Goal: Task Accomplishment & Management: Complete application form

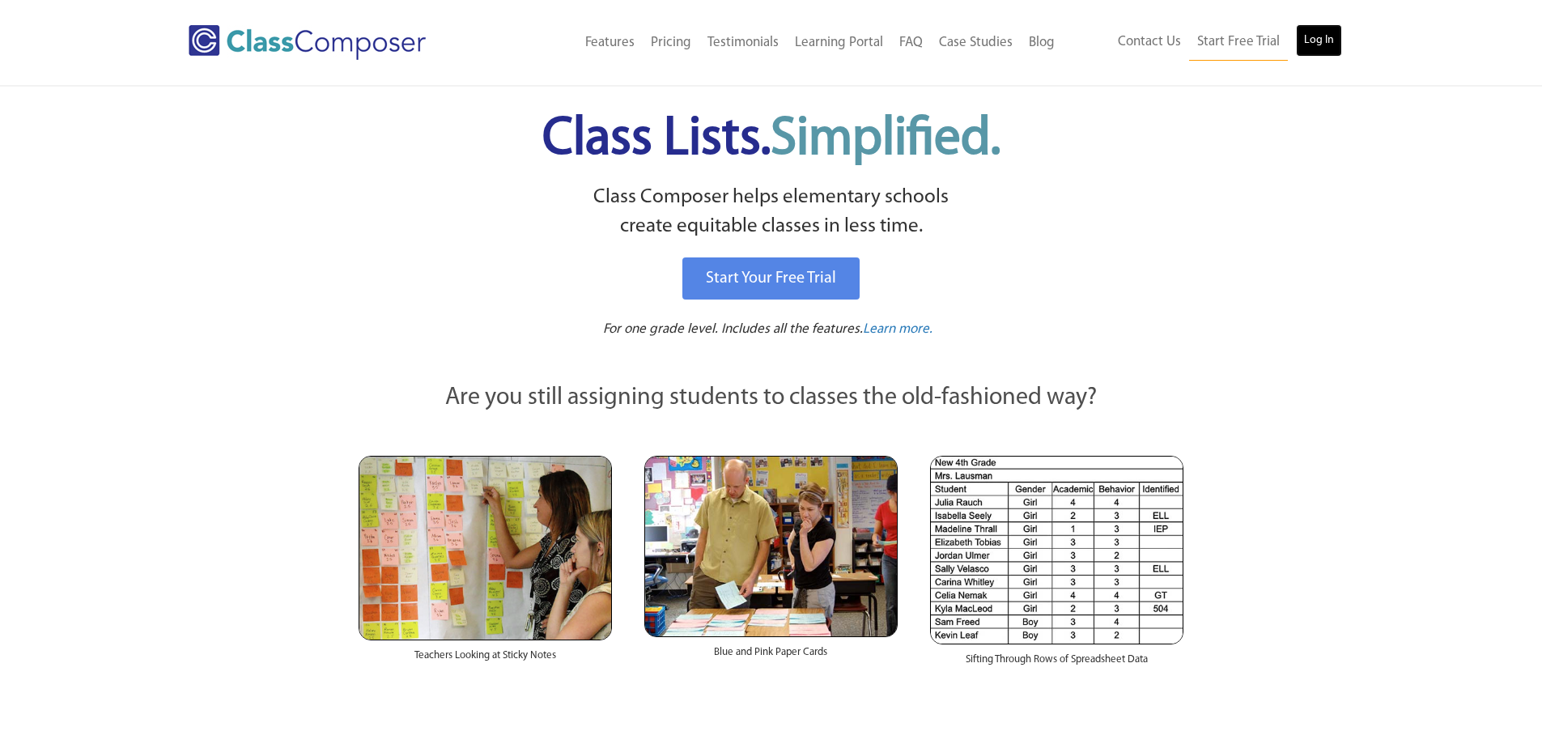
click at [1304, 30] on link "Log In" at bounding box center [1319, 40] width 46 height 32
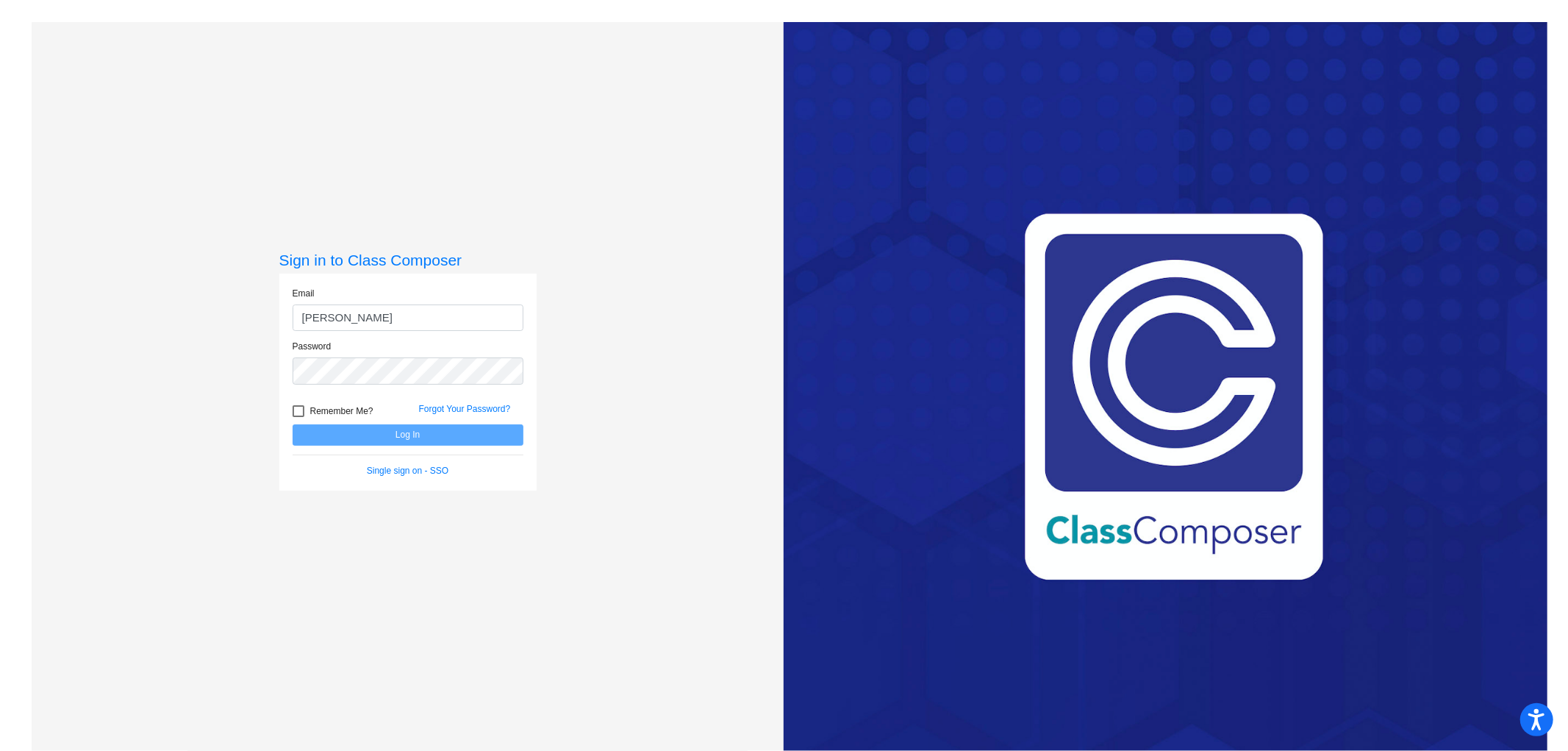
type input "janelle_bradley@lkstevens.wednet.edu"
click at [292, 424] on button "Log In" at bounding box center [408, 434] width 231 height 21
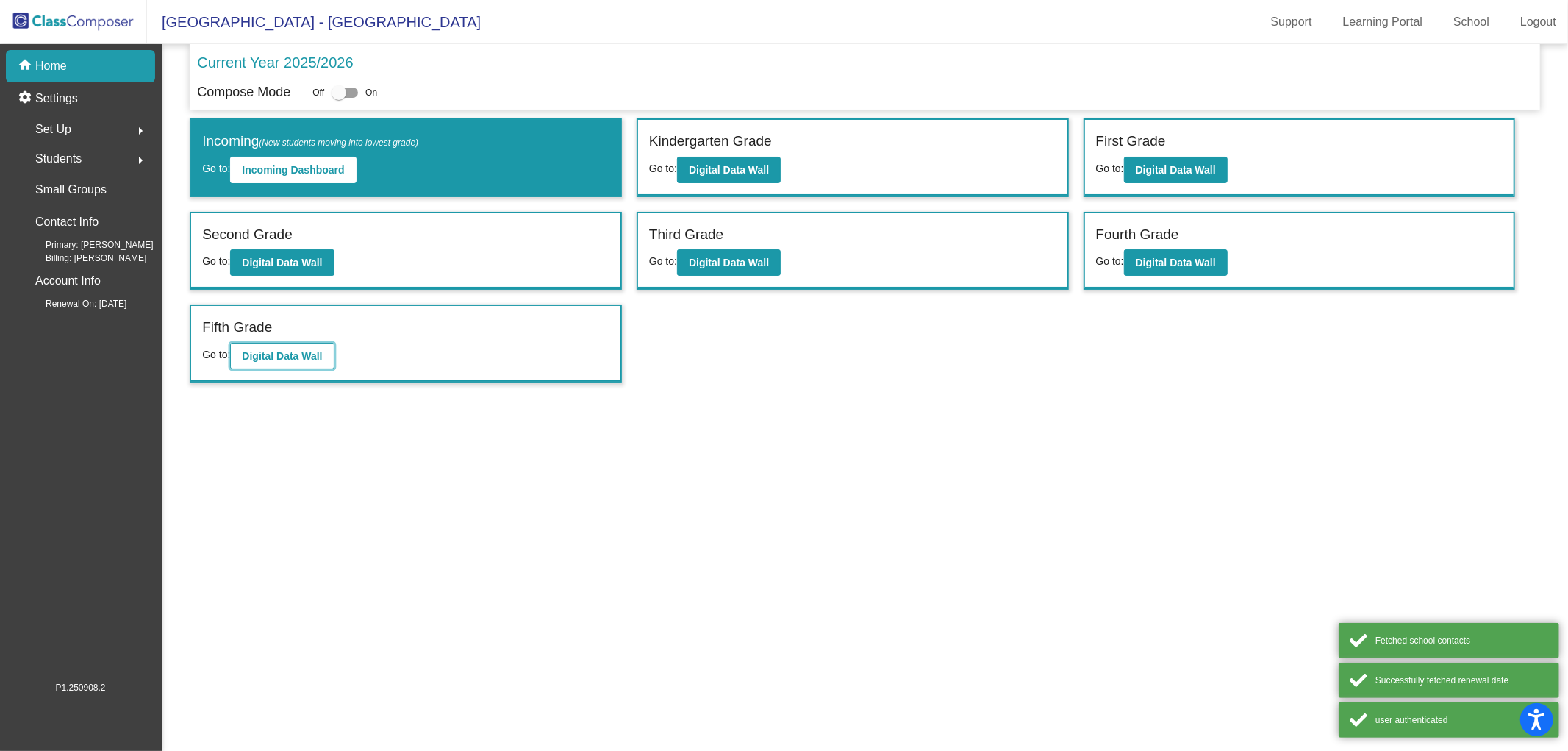
click at [284, 356] on b "Digital Data Wall" at bounding box center [281, 355] width 80 height 12
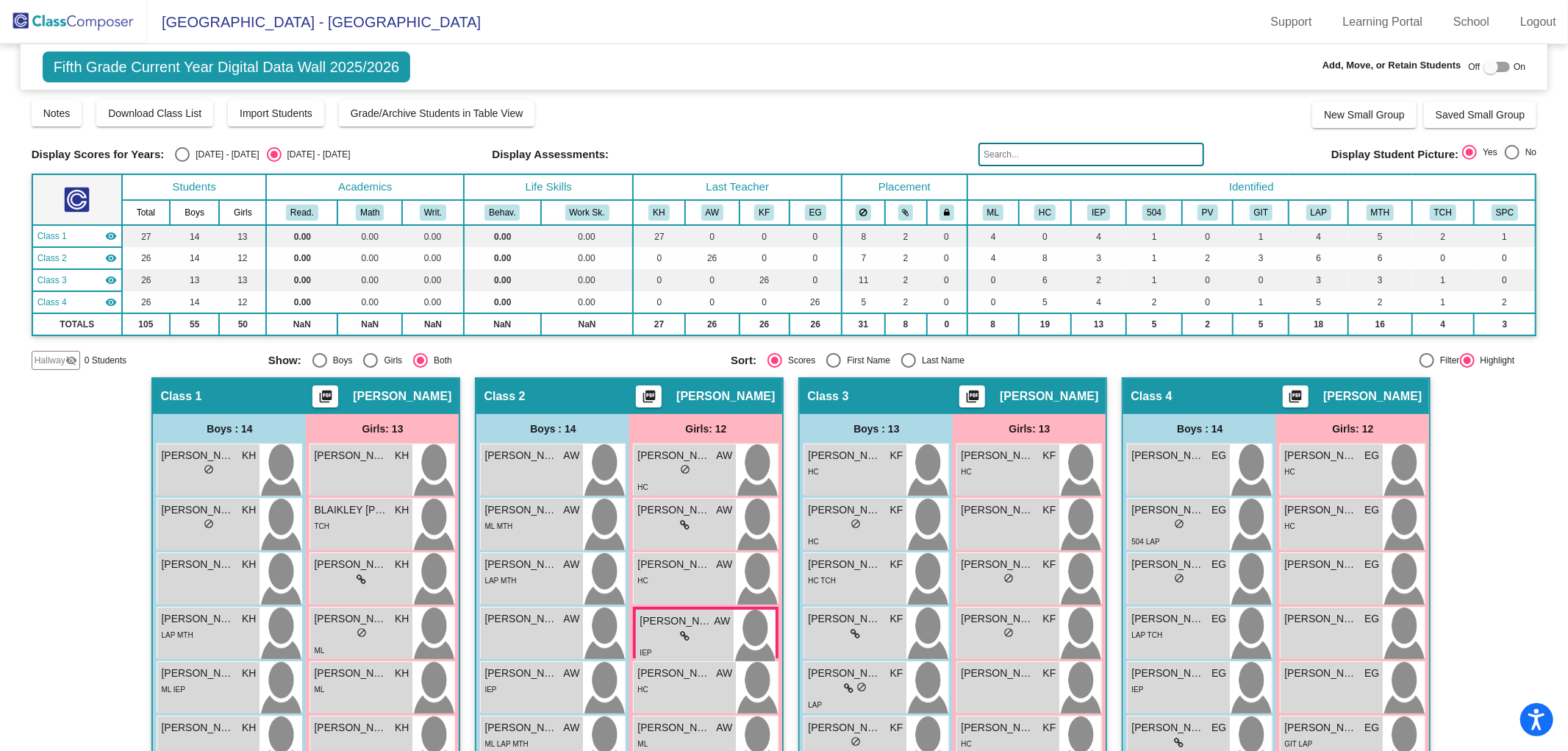
click at [1484, 70] on div at bounding box center [1491, 67] width 15 height 15
checkbox input "true"
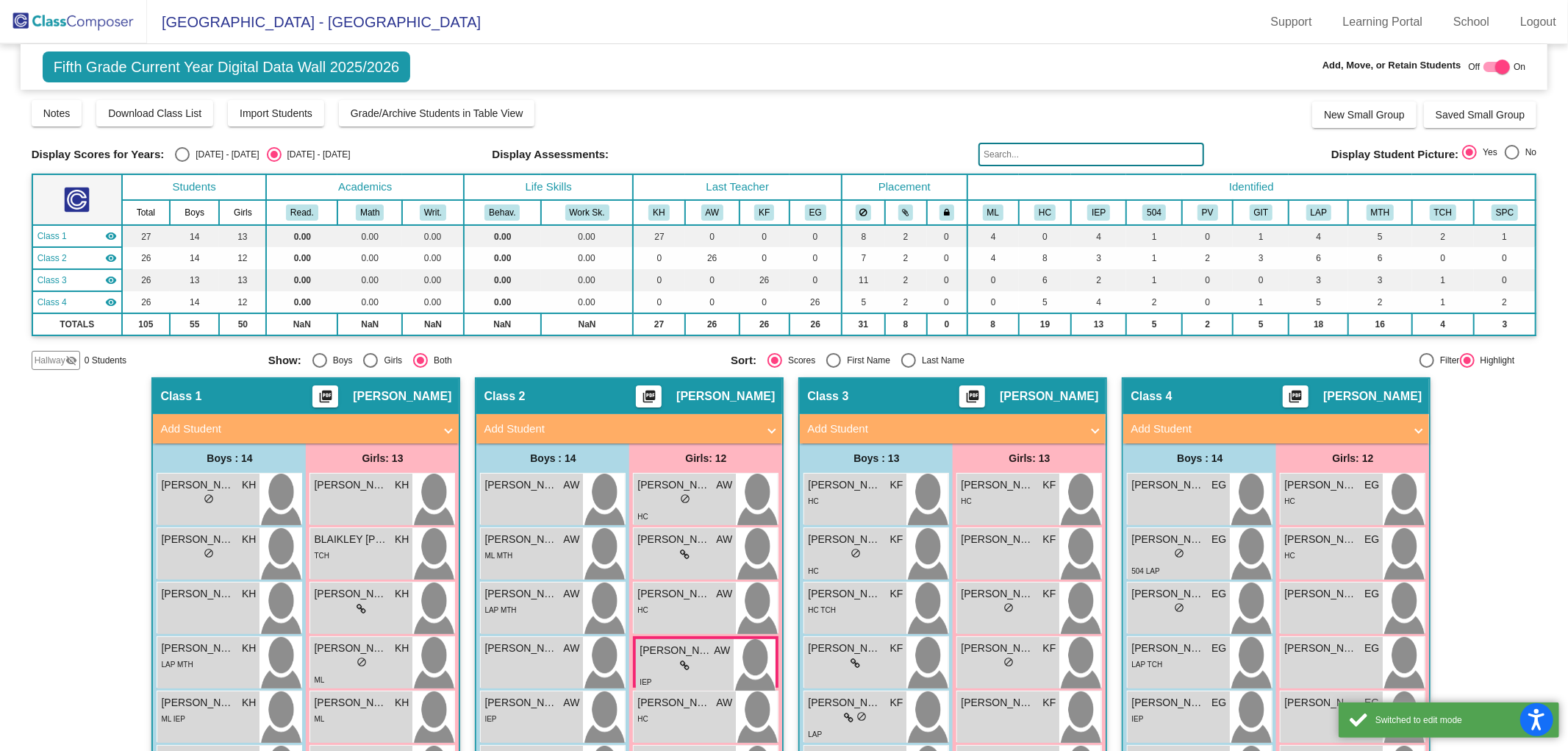
click at [1002, 427] on mat-panel-title "Add Student" at bounding box center [943, 429] width 273 height 17
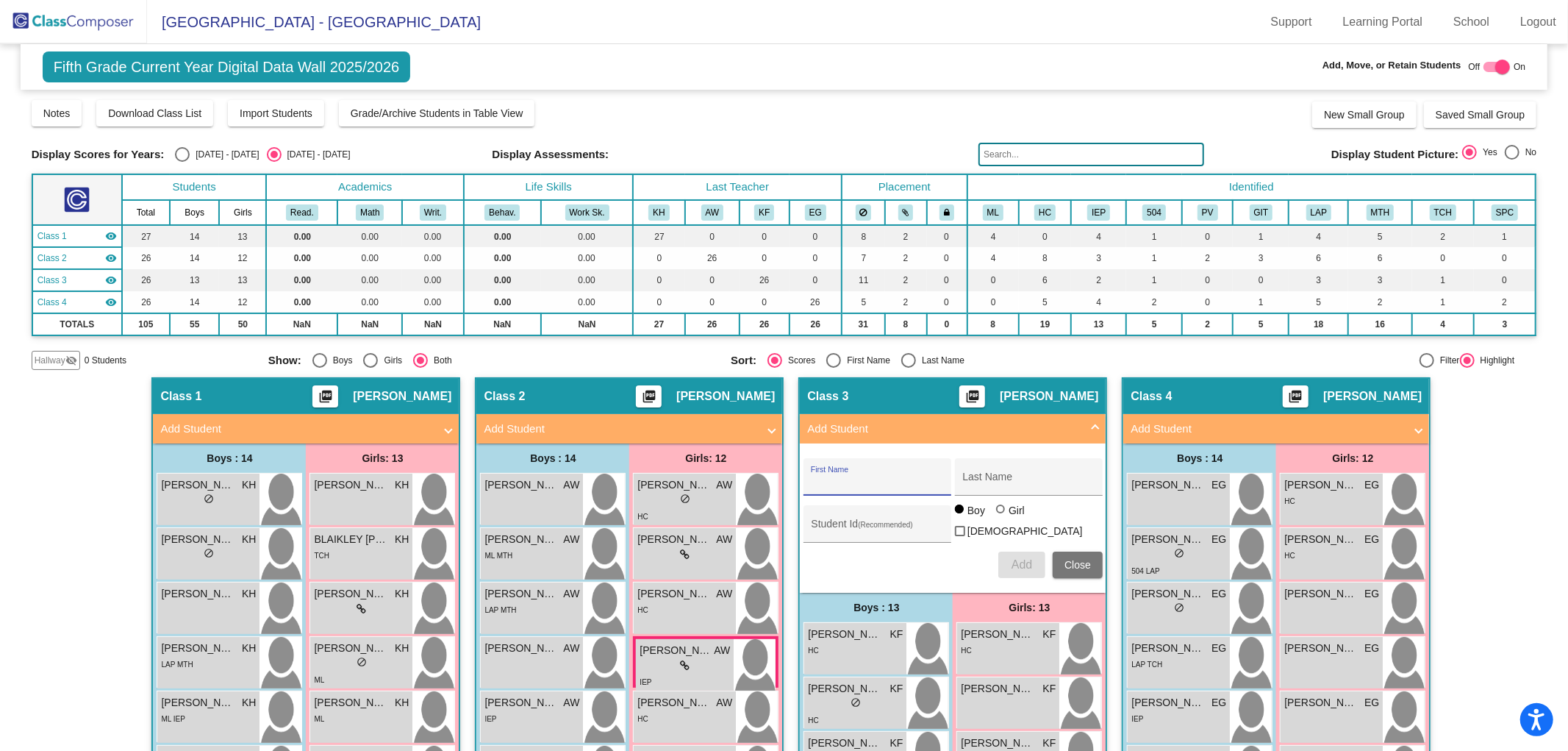
click at [902, 481] on input "First Name" at bounding box center [877, 482] width 133 height 12
click at [833, 482] on input "First Name" at bounding box center [877, 482] width 133 height 12
type input "ADRINA"
type input "MAY"
type input "0639608"
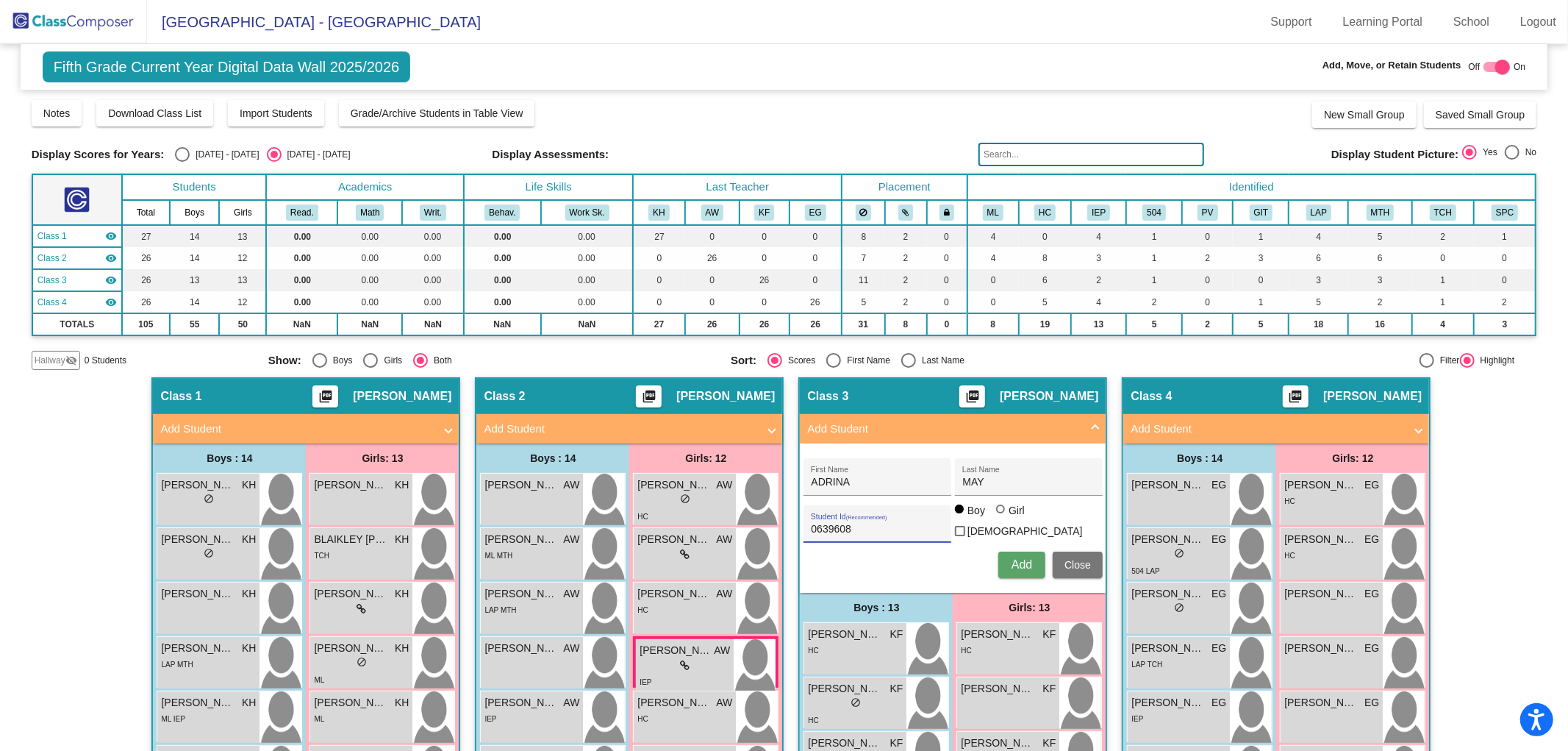
click at [996, 513] on div at bounding box center [1001, 509] width 9 height 9
click at [1001, 516] on input "Girl" at bounding box center [1001, 516] width 1 height 1
radio input "true"
click at [1011, 558] on span "Add" at bounding box center [1021, 565] width 21 height 13
click at [1495, 67] on div at bounding box center [1503, 67] width 15 height 15
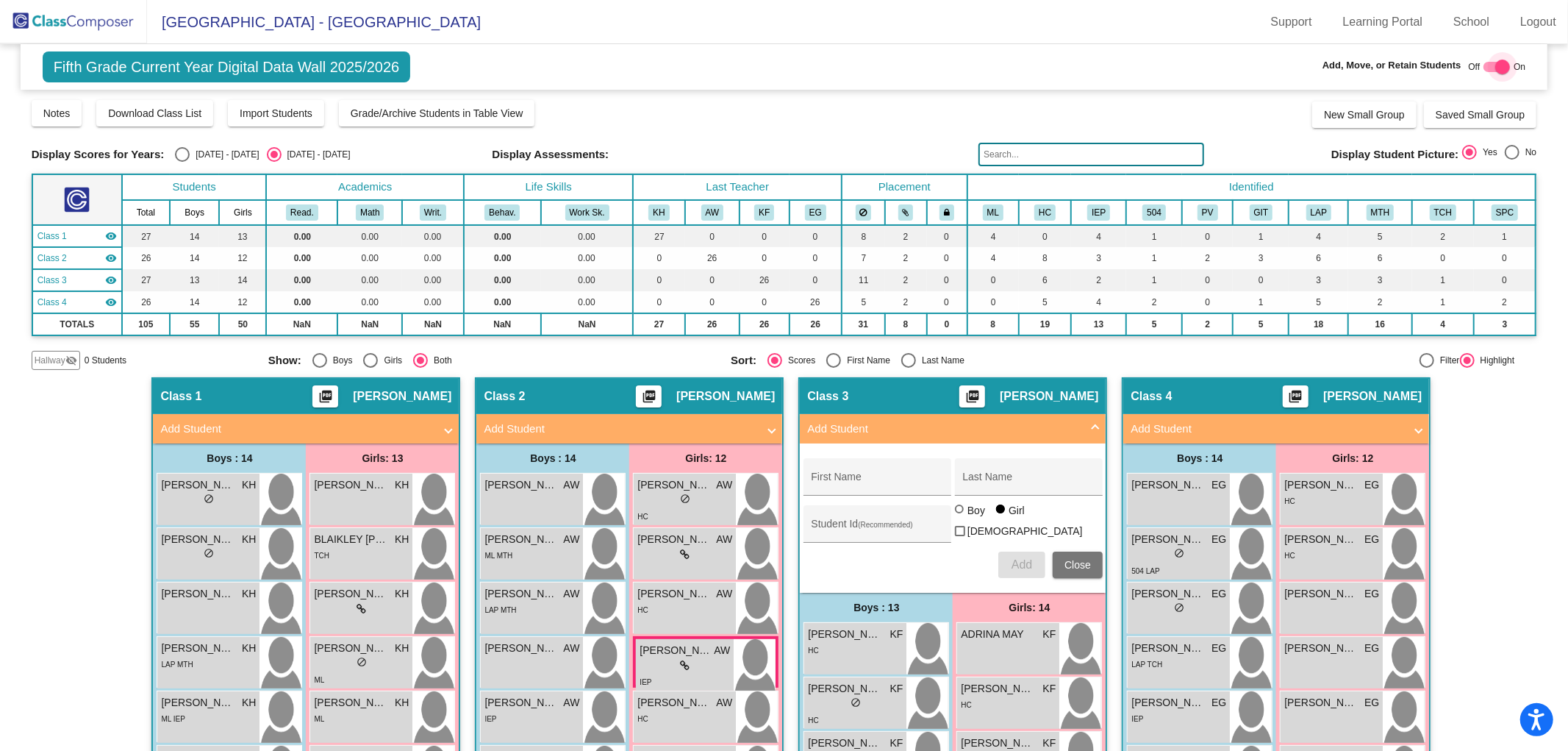
checkbox input "false"
